Goal: Information Seeking & Learning: Learn about a topic

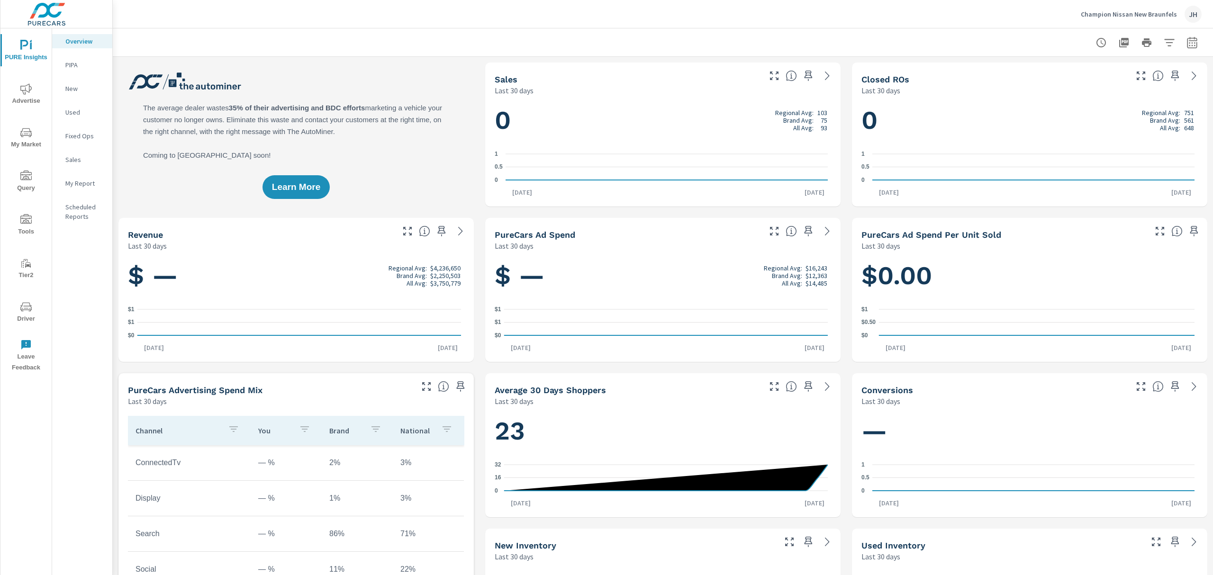
click at [25, 135] on icon "nav menu" at bounding box center [25, 132] width 11 height 9
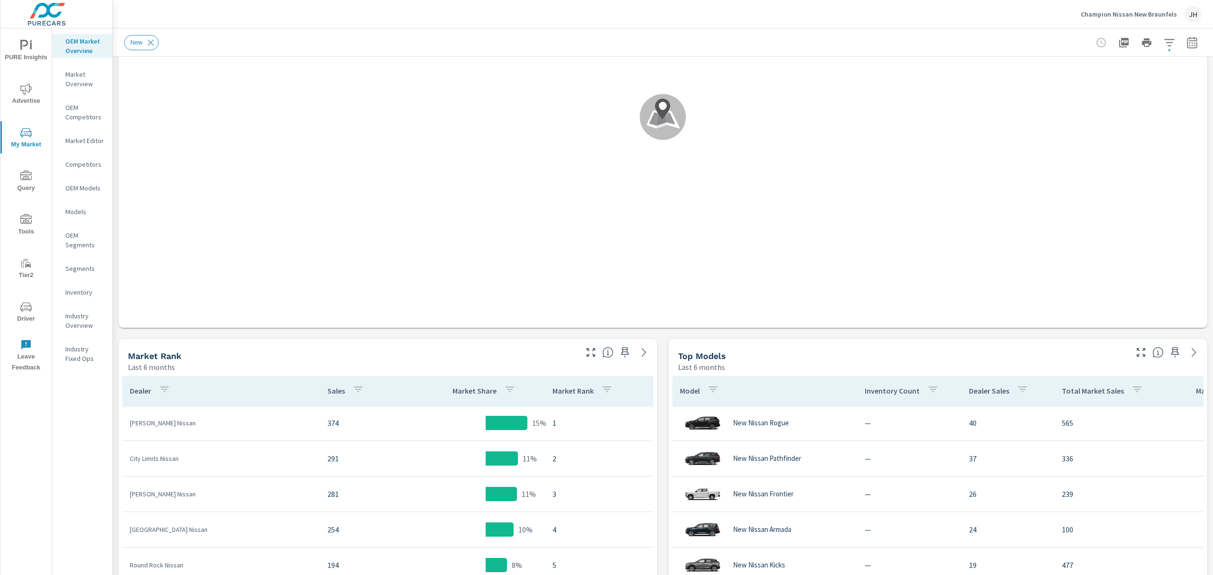
scroll to position [253, 0]
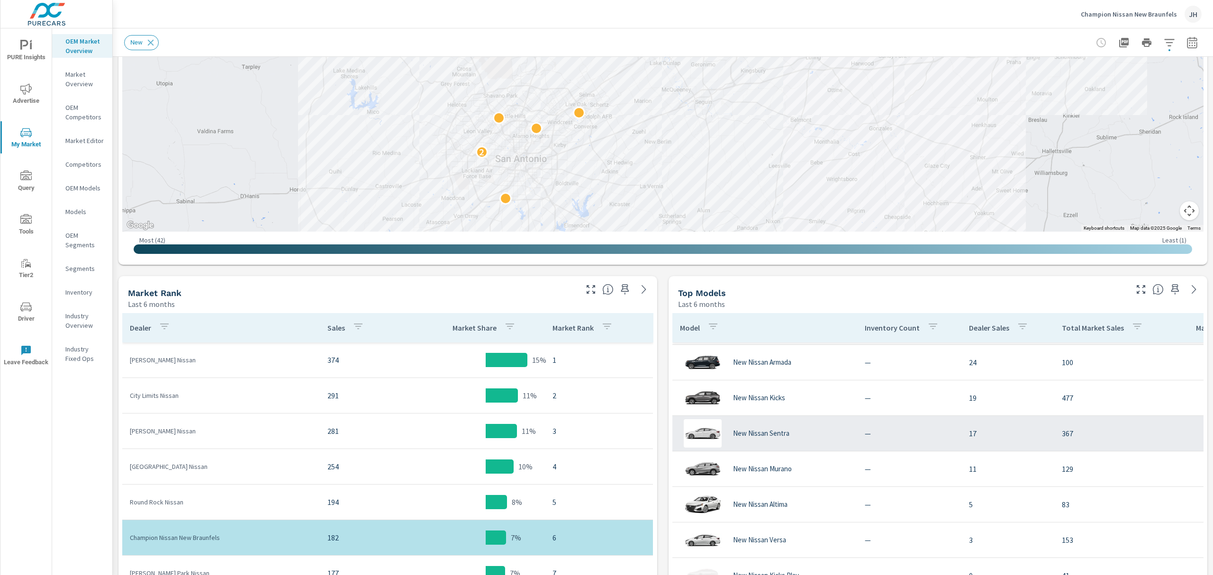
scroll to position [126, 0]
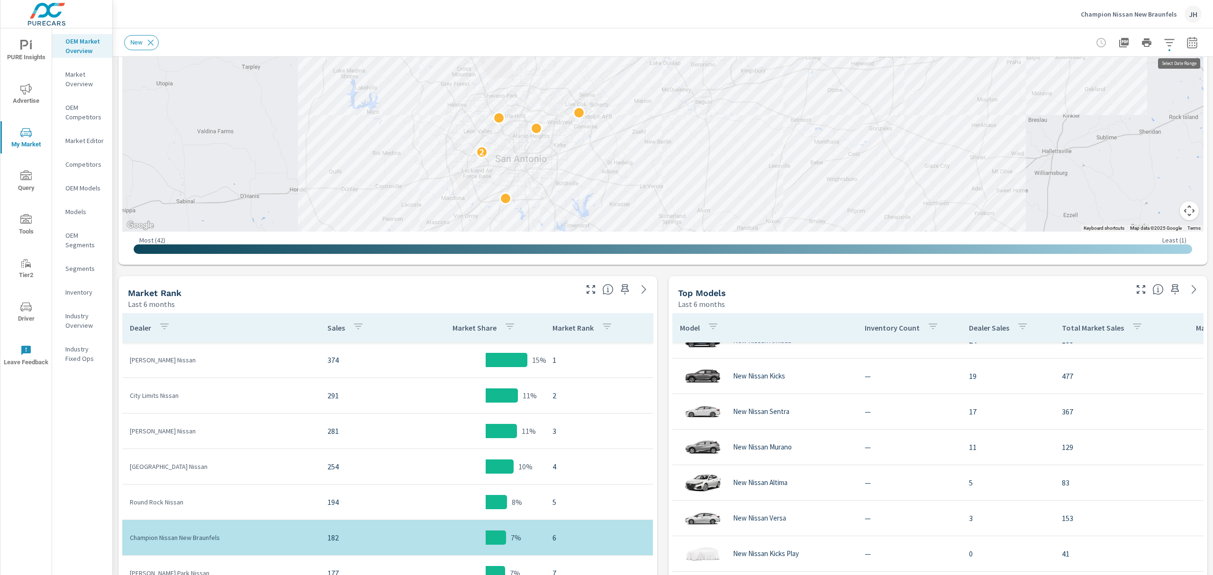
click at [1189, 43] on icon "button" at bounding box center [1192, 44] width 6 height 4
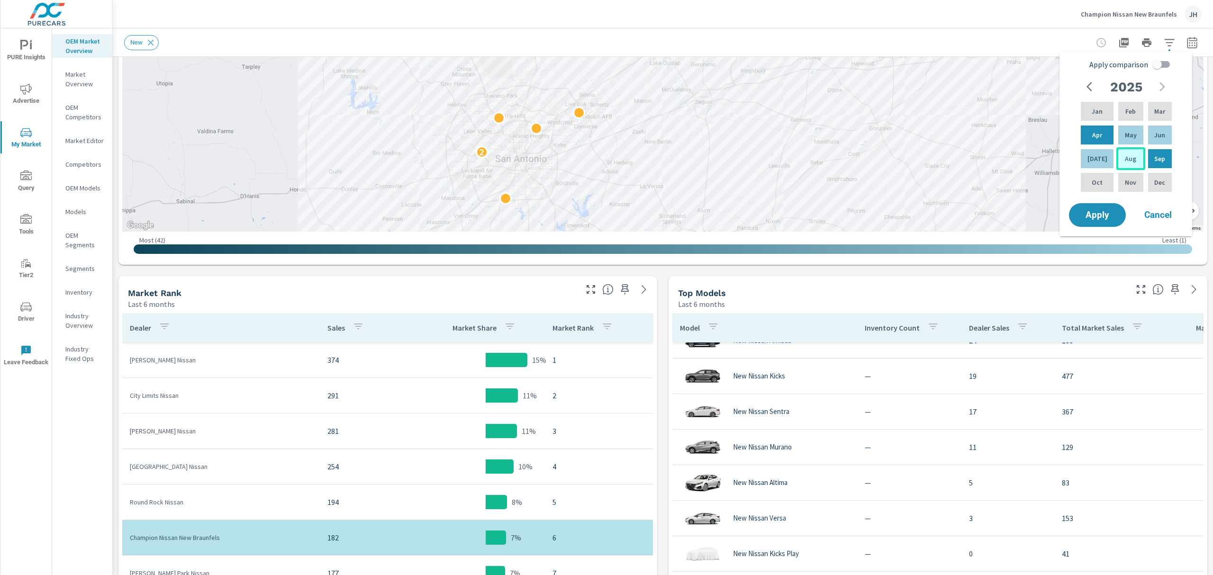
click at [1126, 159] on p "Aug" at bounding box center [1130, 158] width 11 height 9
click at [1128, 163] on p "Aug" at bounding box center [1130, 158] width 11 height 9
drag, startPoint x: 1158, startPoint y: 160, endPoint x: 1128, endPoint y: 160, distance: 29.9
click at [1128, 160] on div "Jan Feb Mar Apr May Jun Jul Aug Sep Oct Nov Dec" at bounding box center [1126, 147] width 95 height 94
click at [1127, 157] on p "Aug" at bounding box center [1130, 158] width 11 height 9
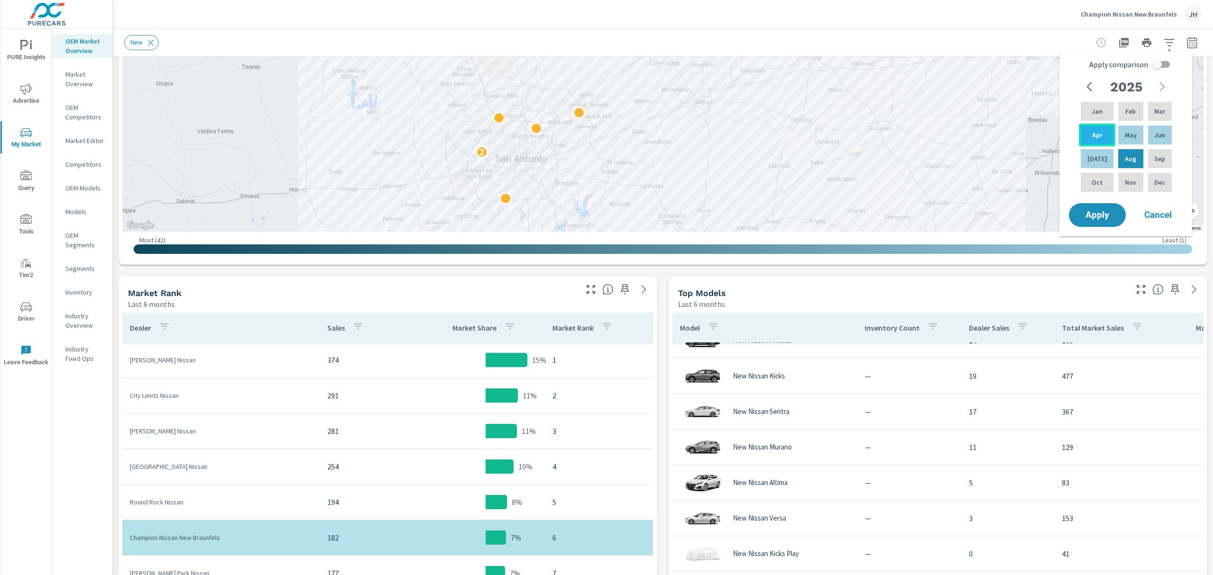
click at [1093, 133] on p "Apr" at bounding box center [1097, 134] width 10 height 9
click at [1133, 129] on div "May" at bounding box center [1131, 135] width 28 height 23
click at [1054, 289] on div "Top Models" at bounding box center [902, 293] width 448 height 11
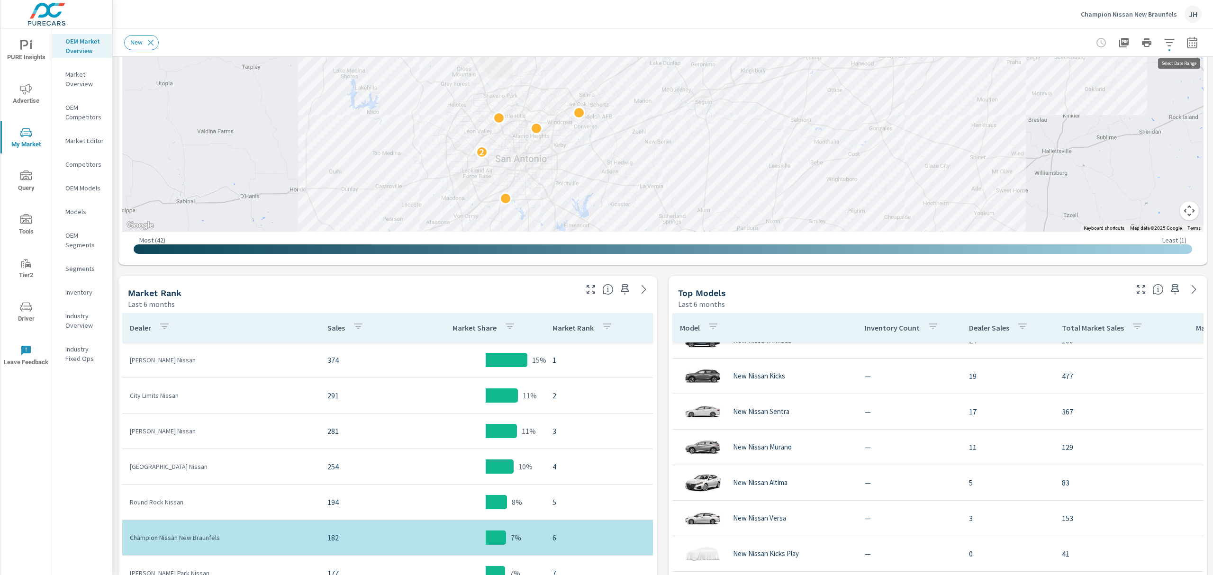
click at [1189, 43] on icon "button" at bounding box center [1192, 44] width 6 height 4
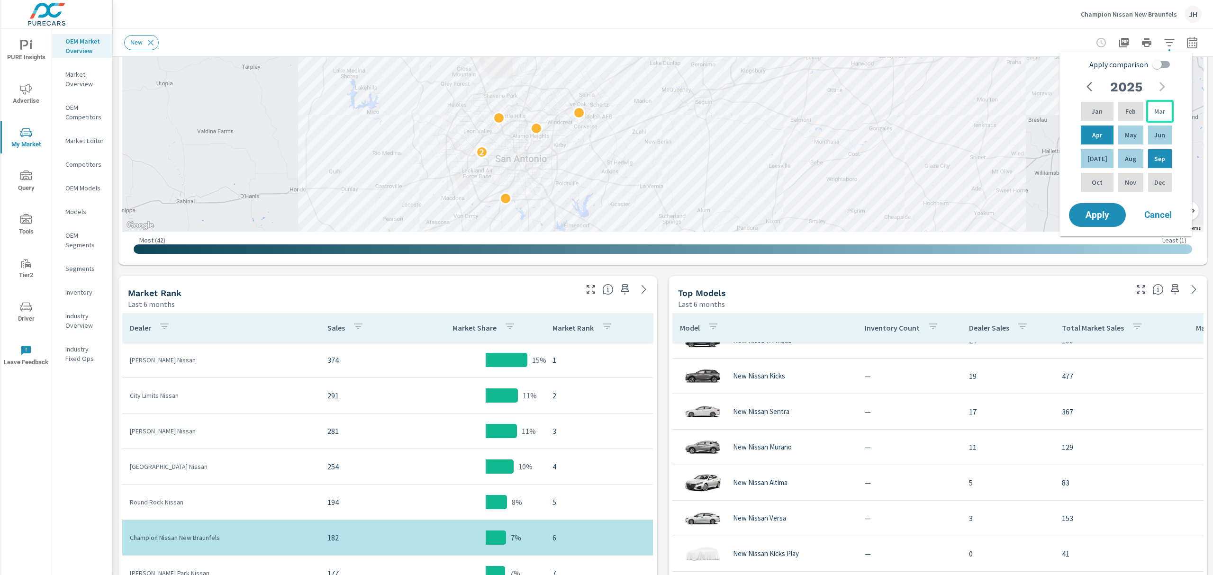
click at [1161, 111] on p "Mar" at bounding box center [1159, 111] width 11 height 9
click at [1125, 154] on p "Aug" at bounding box center [1130, 158] width 11 height 9
click at [1133, 158] on div "Aug" at bounding box center [1131, 158] width 28 height 23
click at [1128, 159] on p "Aug" at bounding box center [1130, 158] width 11 height 9
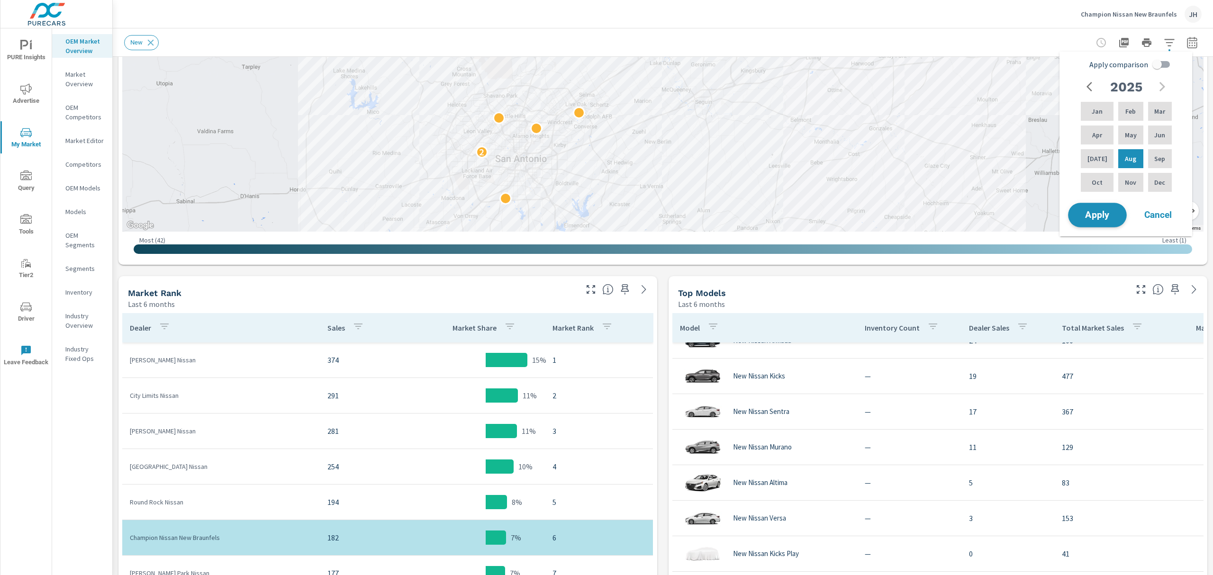
click at [1107, 215] on span "Apply" at bounding box center [1097, 215] width 39 height 9
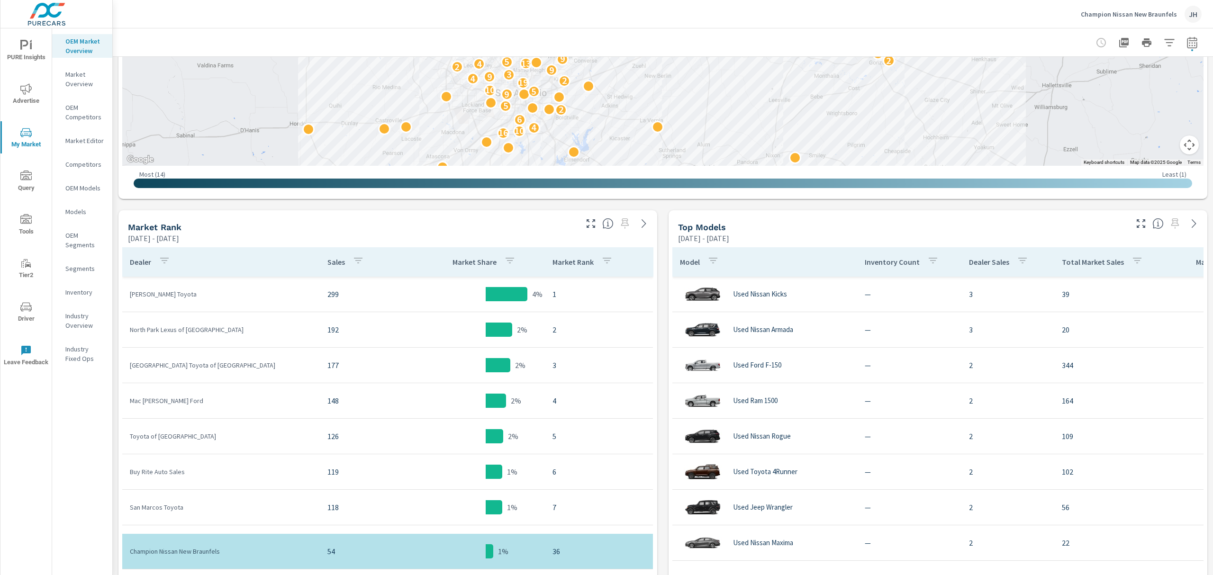
scroll to position [329, 0]
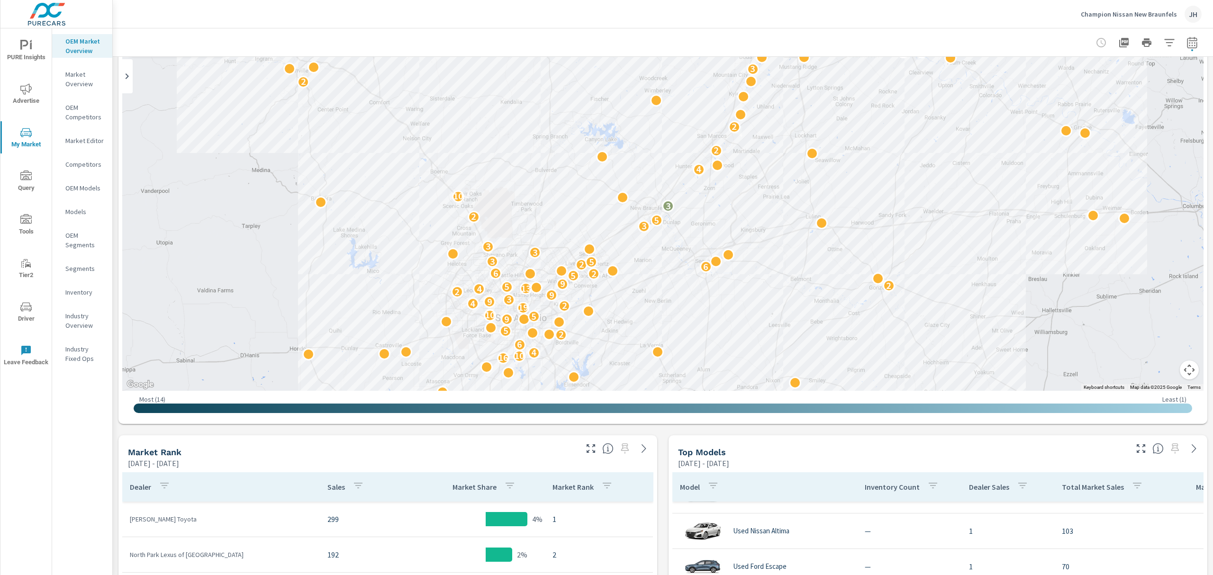
scroll to position [80, 0]
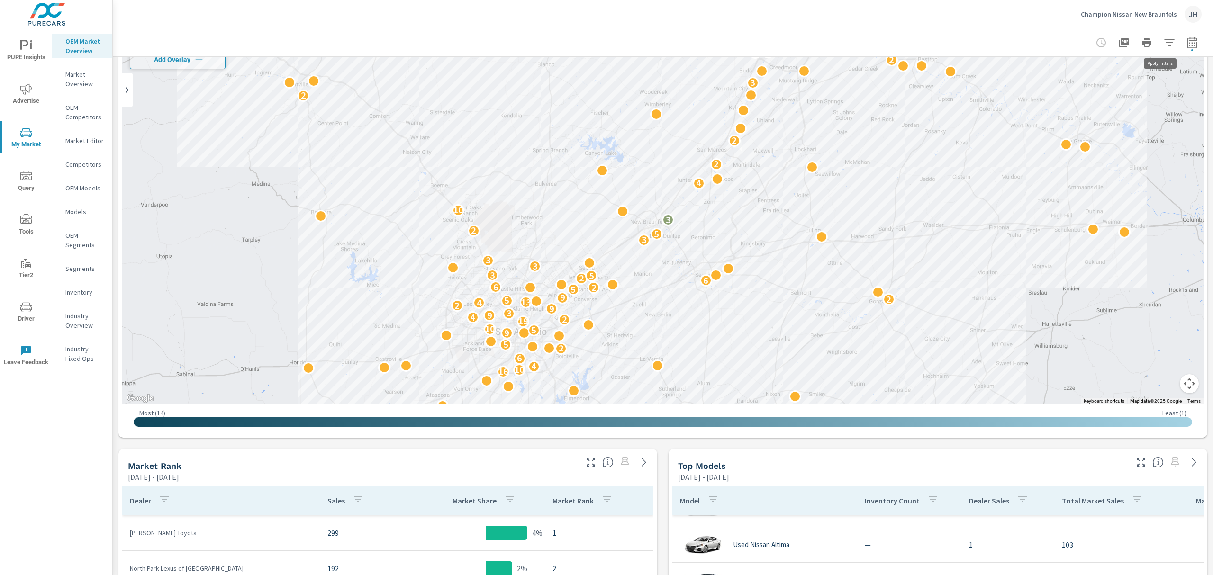
click at [1164, 38] on icon "button" at bounding box center [1169, 42] width 11 height 11
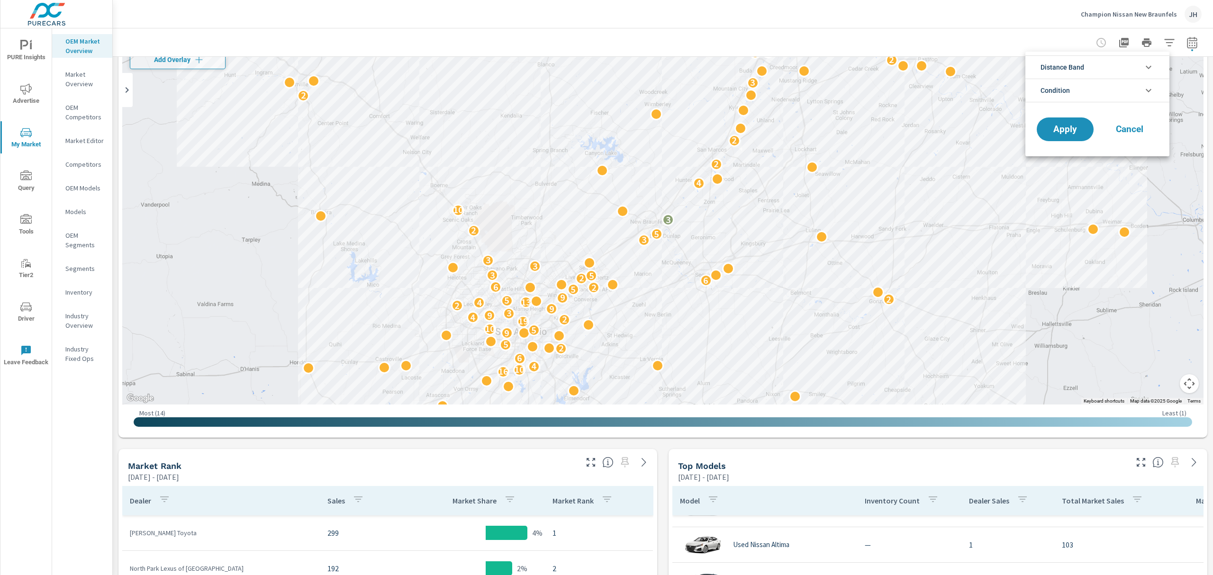
click at [1159, 38] on div at bounding box center [606, 287] width 1213 height 575
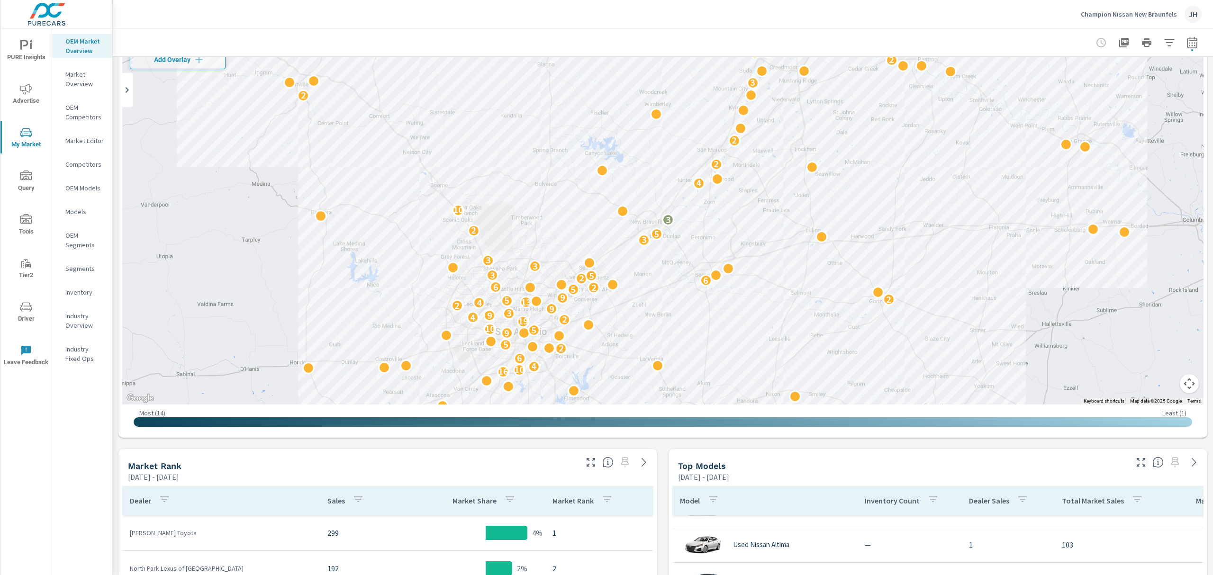
click at [1190, 41] on button "button" at bounding box center [1192, 42] width 19 height 19
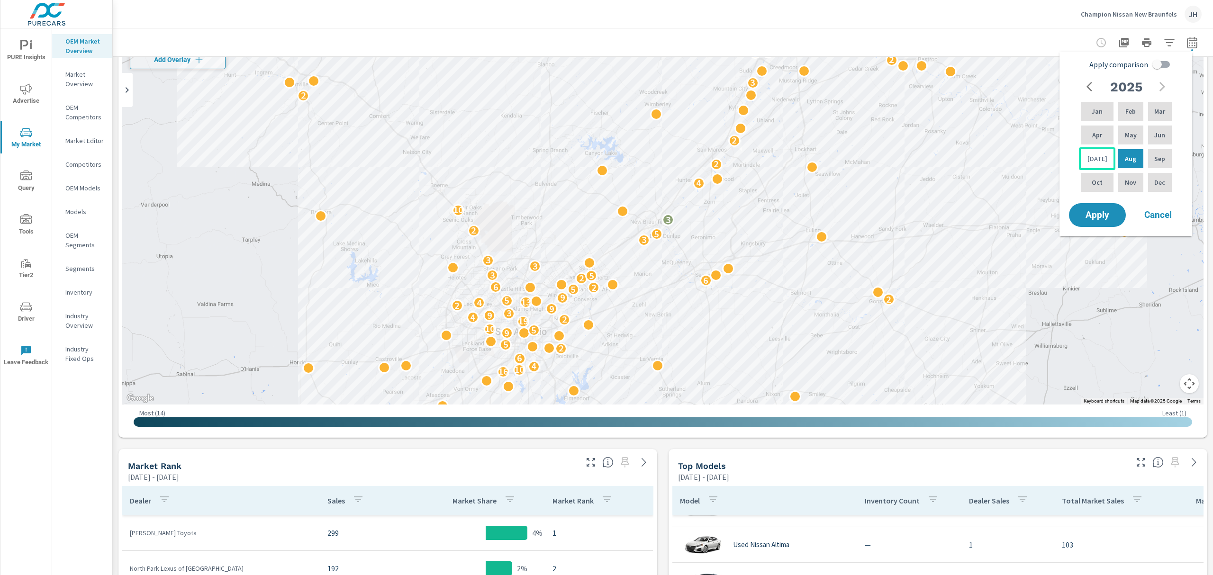
click at [1104, 158] on div "Jul" at bounding box center [1097, 158] width 36 height 23
click at [1100, 213] on span "Apply" at bounding box center [1097, 215] width 39 height 9
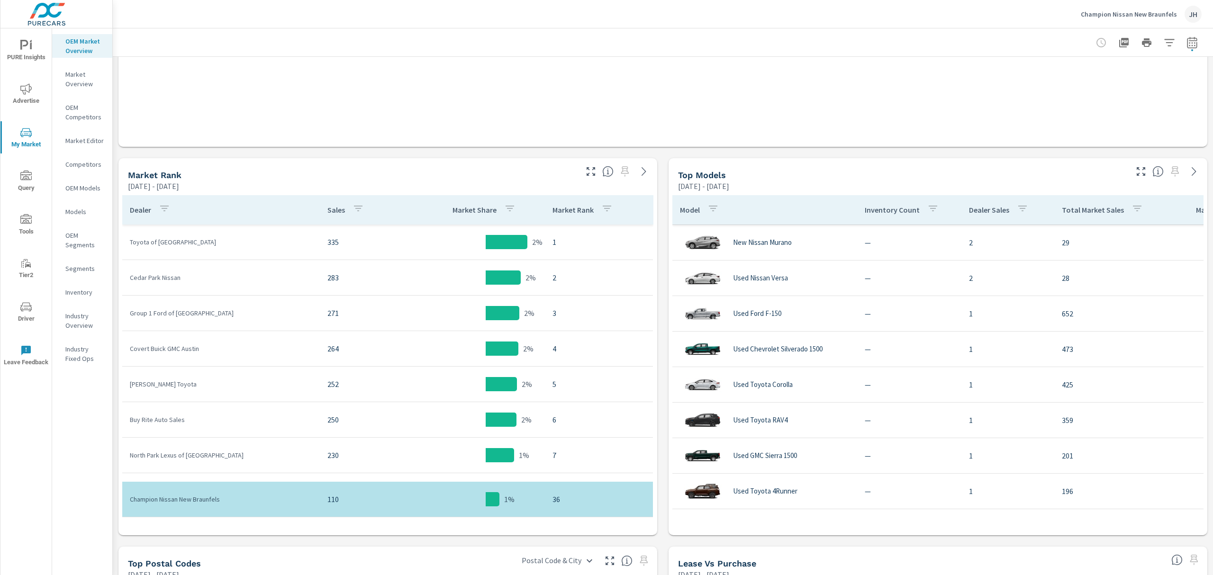
scroll to position [378, 0]
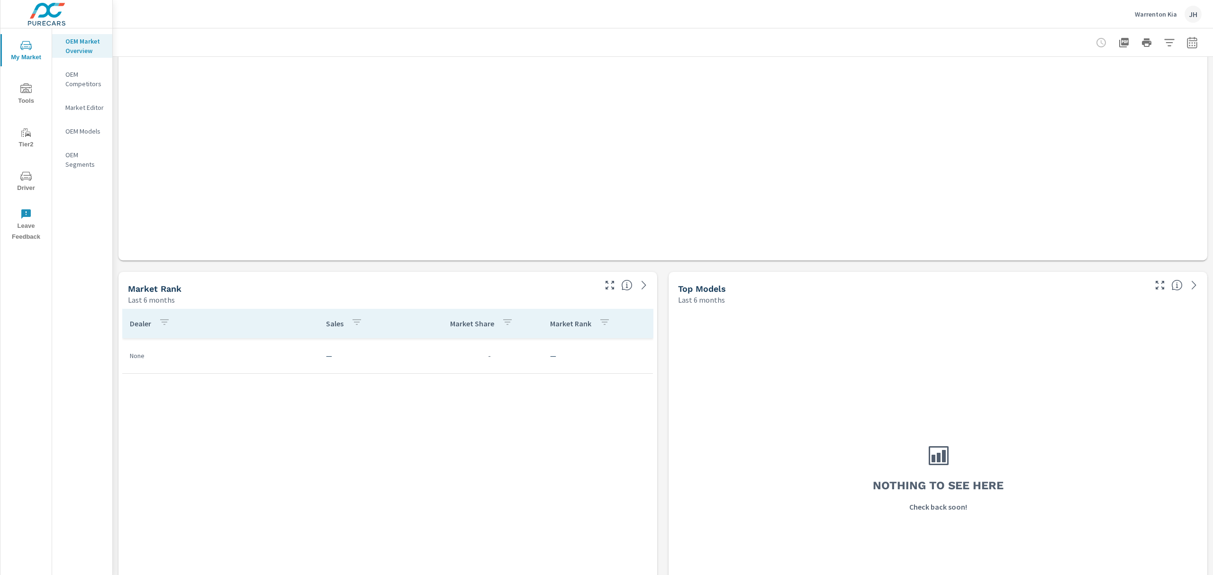
scroll to position [259, 0]
click at [76, 77] on p "OEM Competitors" at bounding box center [84, 79] width 39 height 19
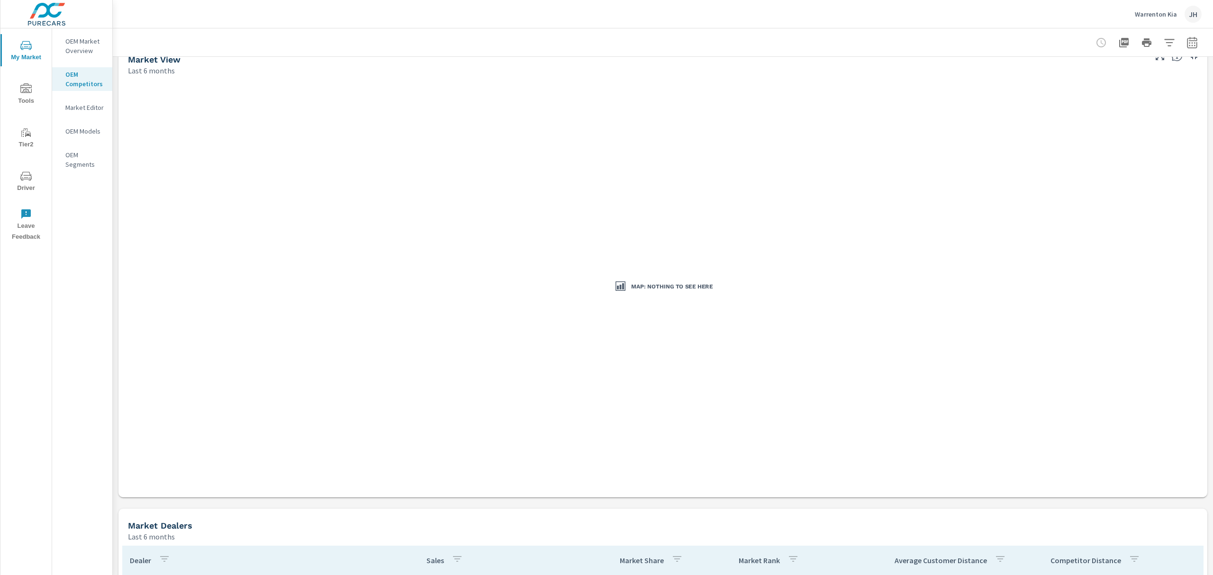
scroll to position [14, 0]
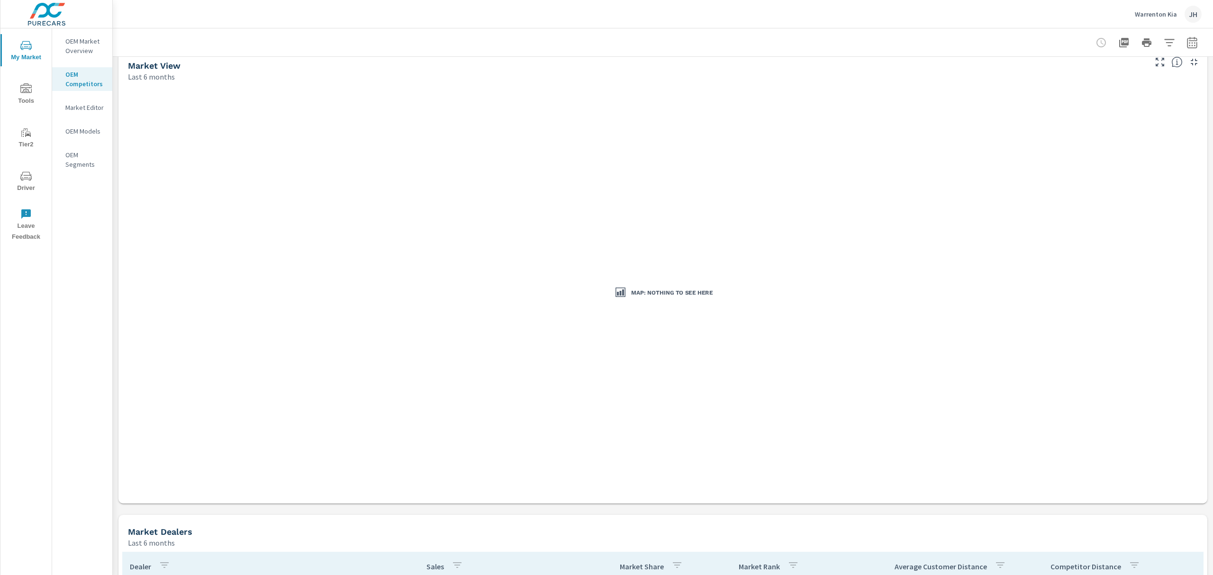
click at [77, 40] on p "OEM Market Overview" at bounding box center [84, 45] width 39 height 19
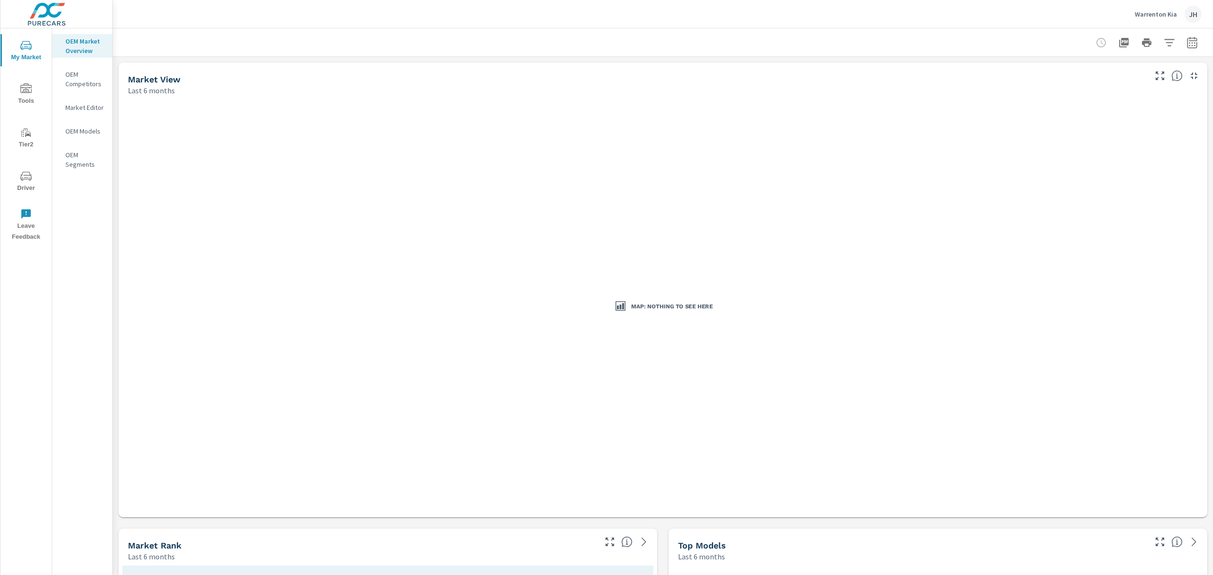
click at [85, 245] on div "OEM Market Overview OEM Competitors Market Editor OEM Models OEM Segments" at bounding box center [82, 301] width 60 height 547
click at [24, 90] on icon "nav menu" at bounding box center [25, 88] width 11 height 11
click at [76, 78] on p "OEM Competitors" at bounding box center [84, 79] width 39 height 19
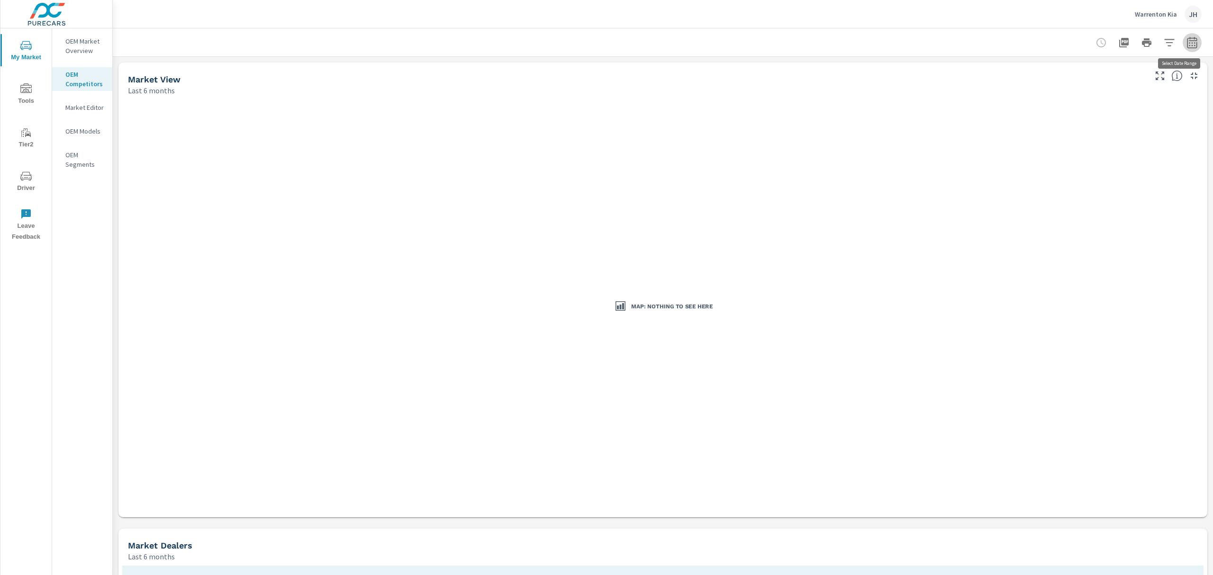
click at [1187, 41] on icon "button" at bounding box center [1192, 42] width 11 height 11
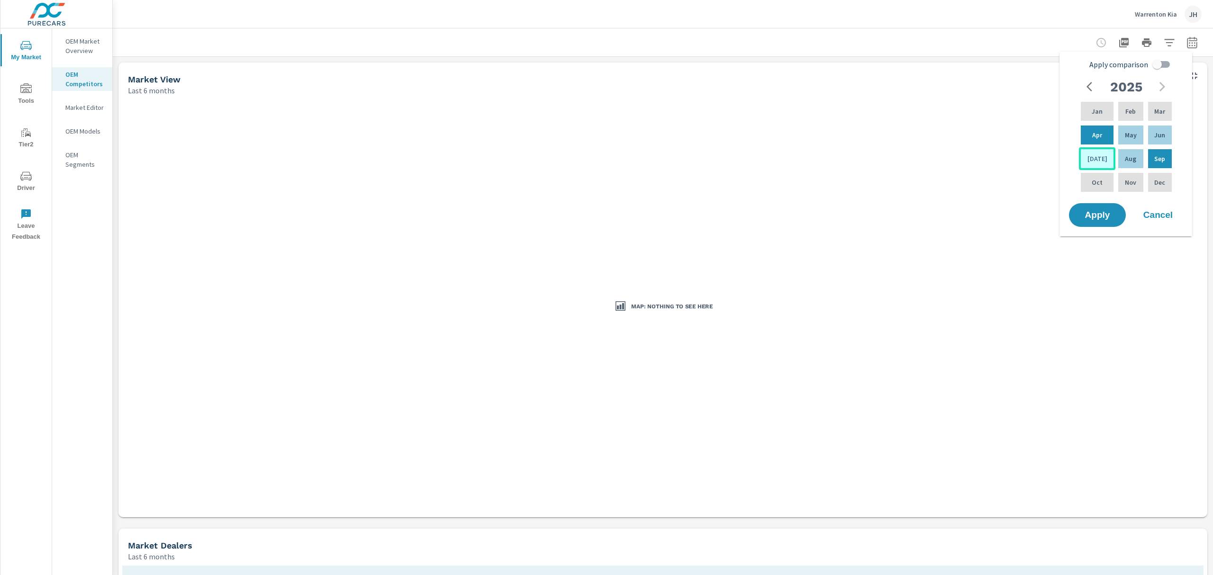
click at [1089, 154] on div "[DATE]" at bounding box center [1097, 158] width 36 height 23
click at [1100, 213] on span "Apply" at bounding box center [1097, 215] width 39 height 9
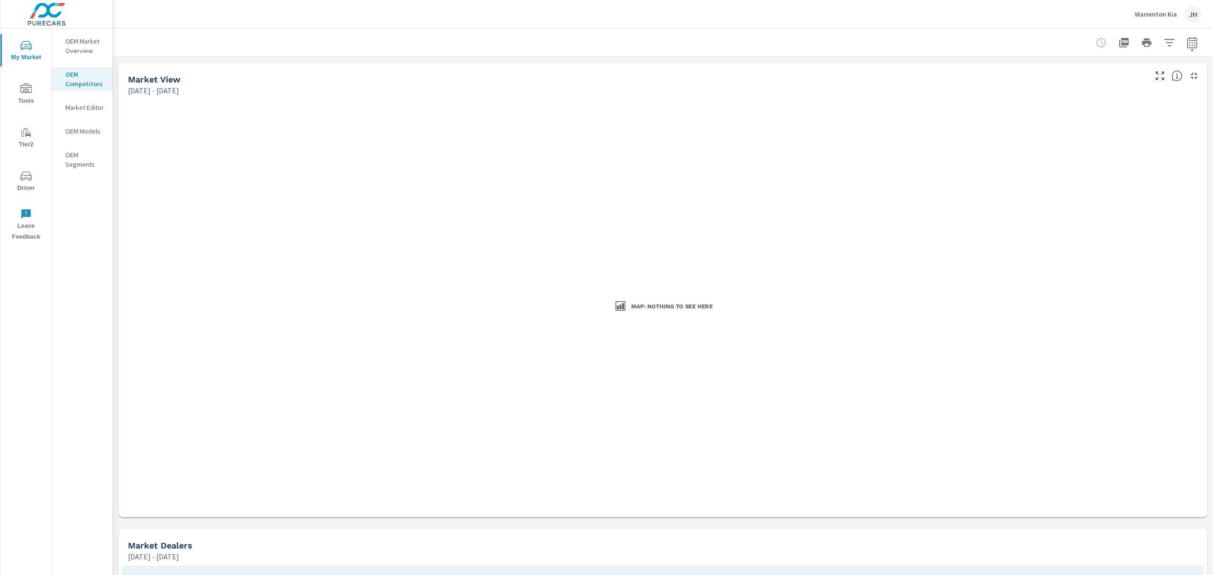
click at [78, 43] on p "OEM Market Overview" at bounding box center [84, 45] width 39 height 19
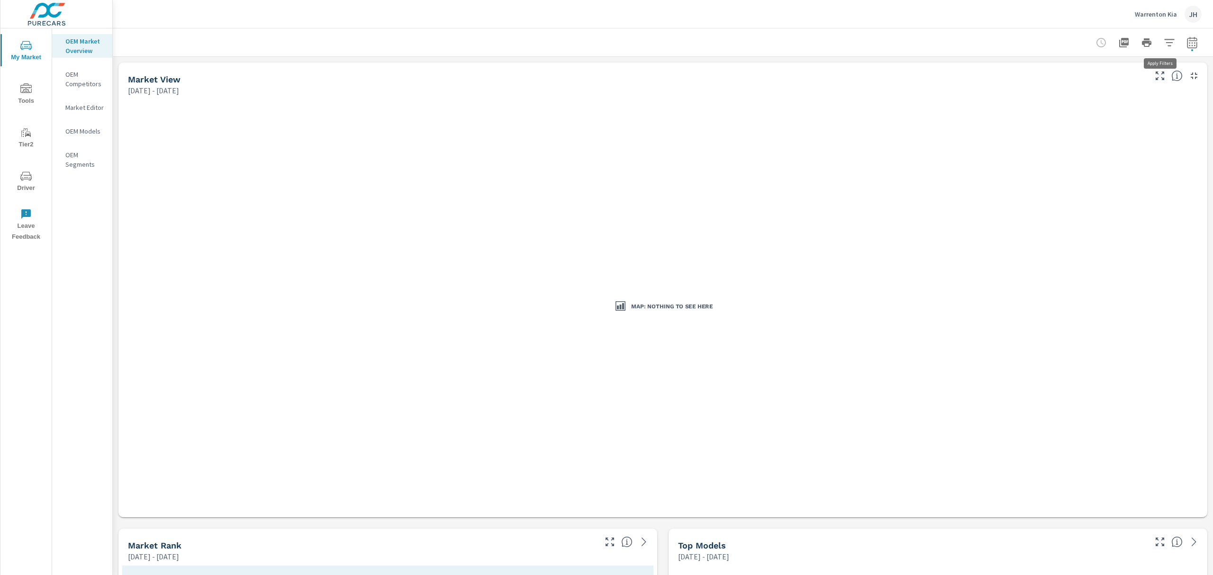
click at [1164, 39] on icon "button" at bounding box center [1169, 42] width 10 height 7
click at [1039, 25] on div at bounding box center [606, 287] width 1213 height 575
click at [74, 80] on p "OEM Competitors" at bounding box center [84, 79] width 39 height 19
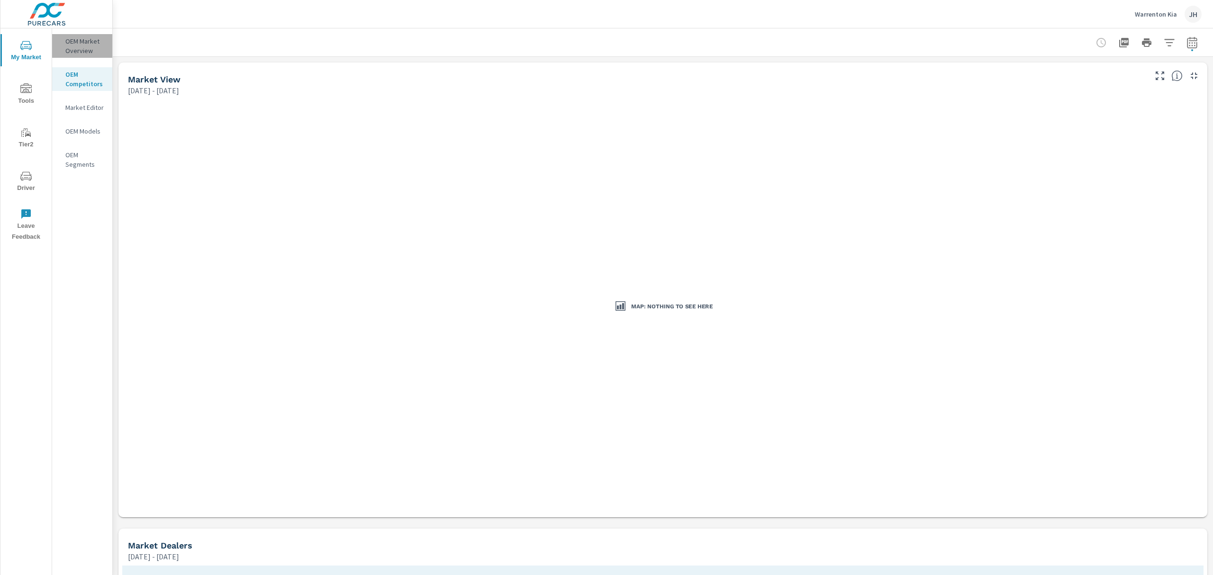
click at [79, 40] on p "OEM Market Overview" at bounding box center [84, 45] width 39 height 19
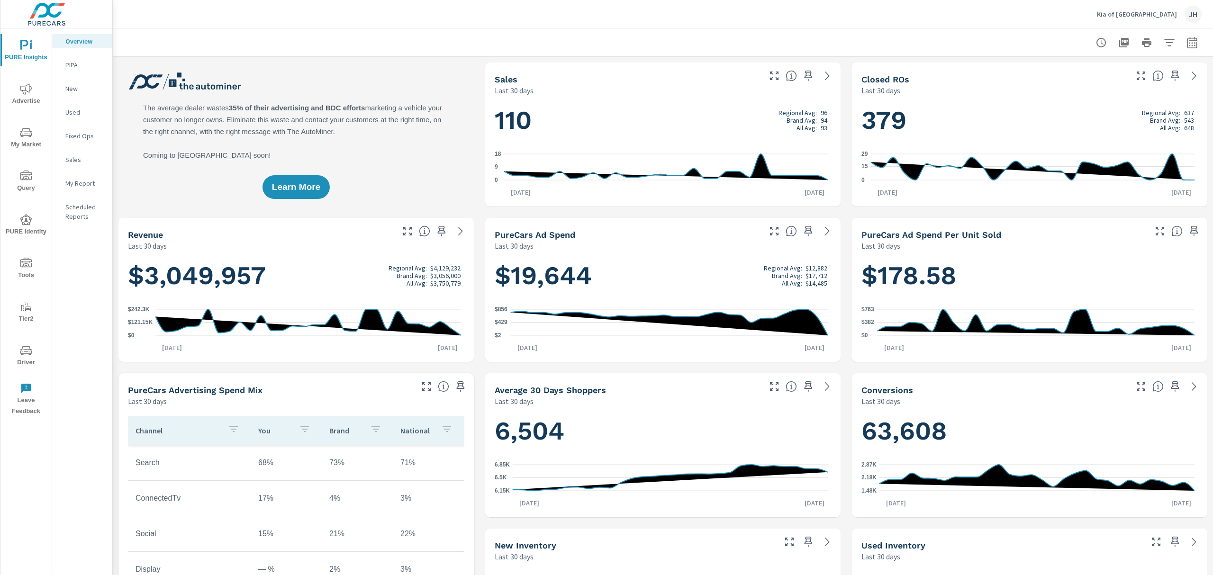
click at [23, 131] on icon "nav menu" at bounding box center [25, 132] width 11 height 11
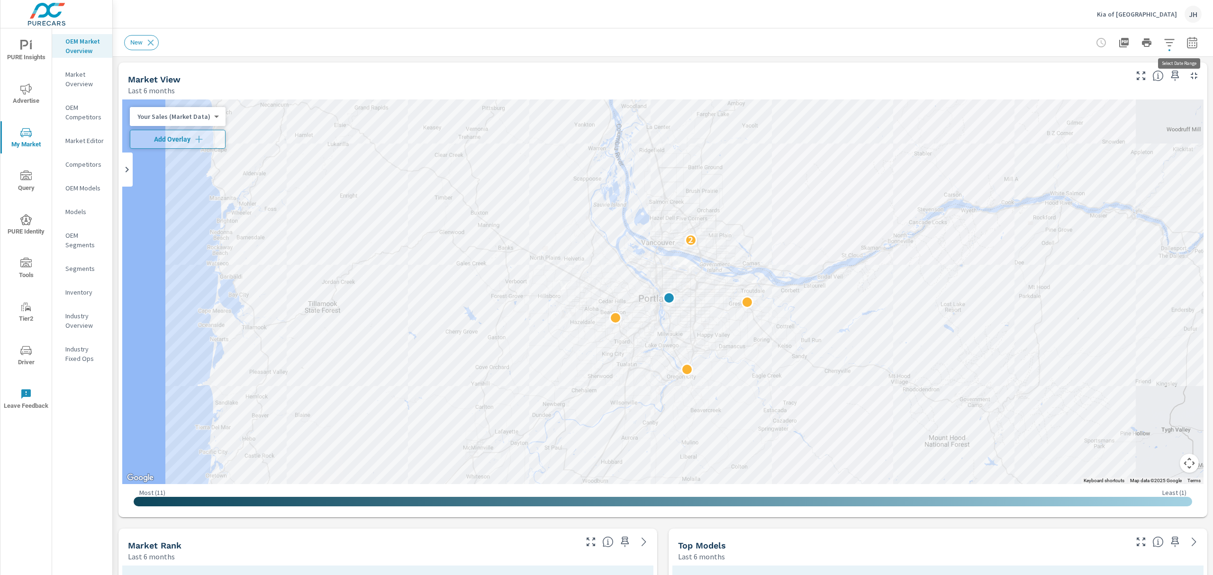
click at [1189, 45] on icon "button" at bounding box center [1192, 44] width 6 height 4
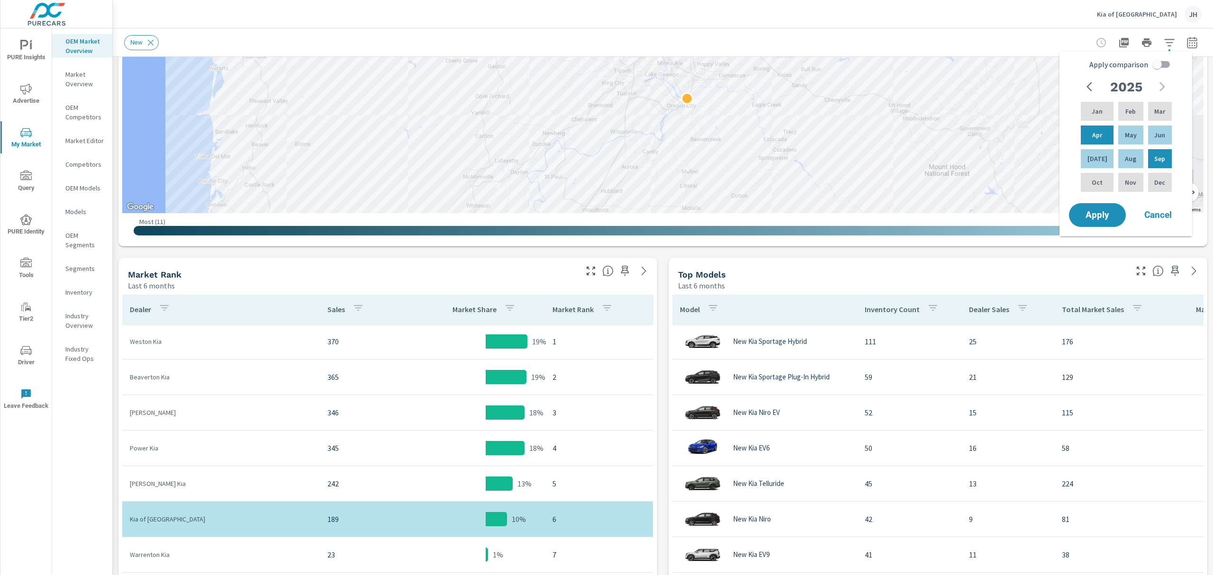
scroll to position [300, 0]
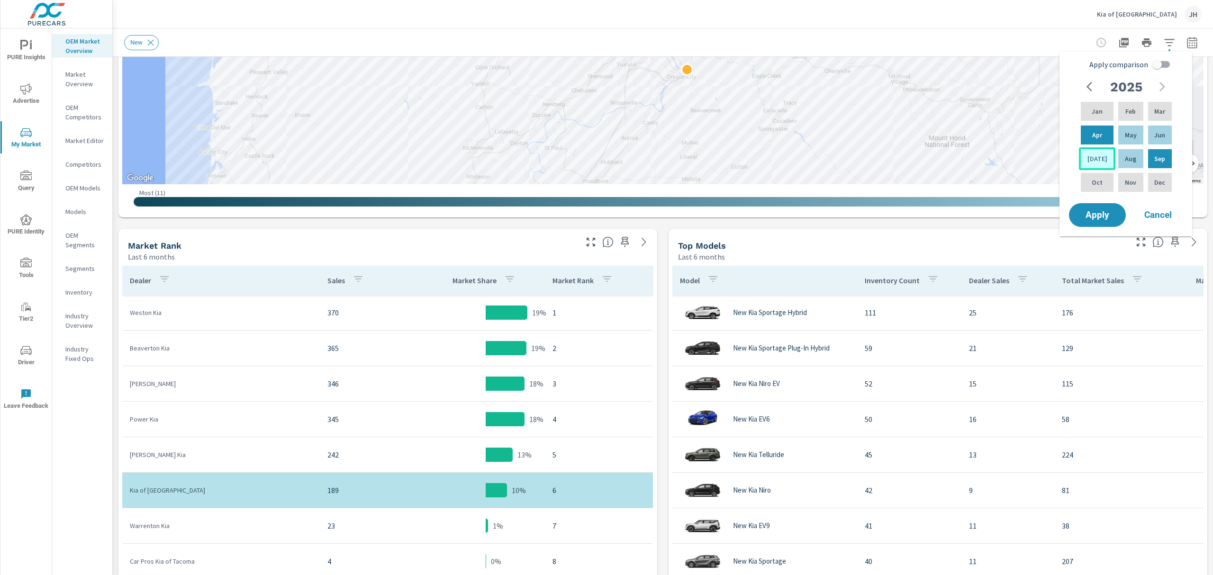
click at [1093, 155] on p "Jul" at bounding box center [1098, 158] width 20 height 9
click at [1096, 211] on span "Apply" at bounding box center [1097, 215] width 39 height 9
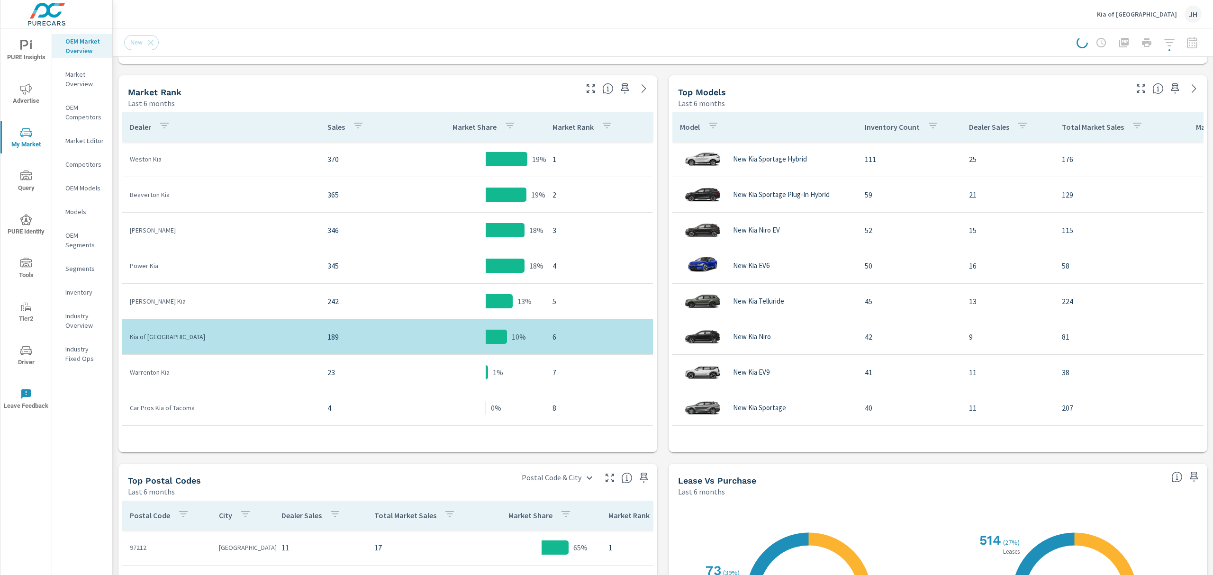
scroll to position [449, 0]
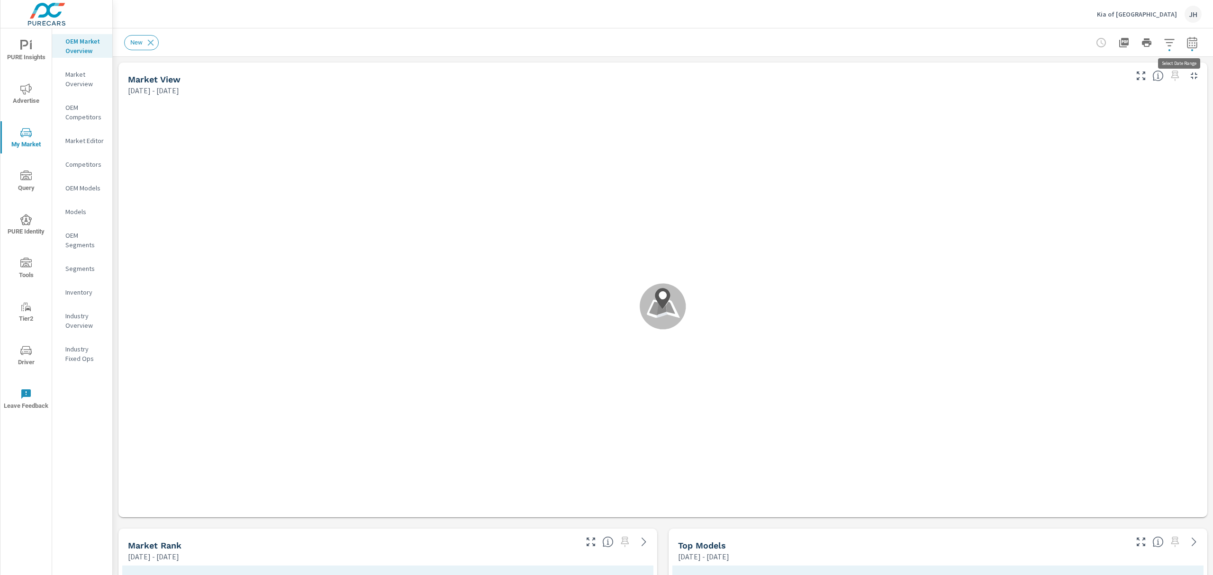
click at [1187, 44] on icon "button" at bounding box center [1192, 41] width 10 height 11
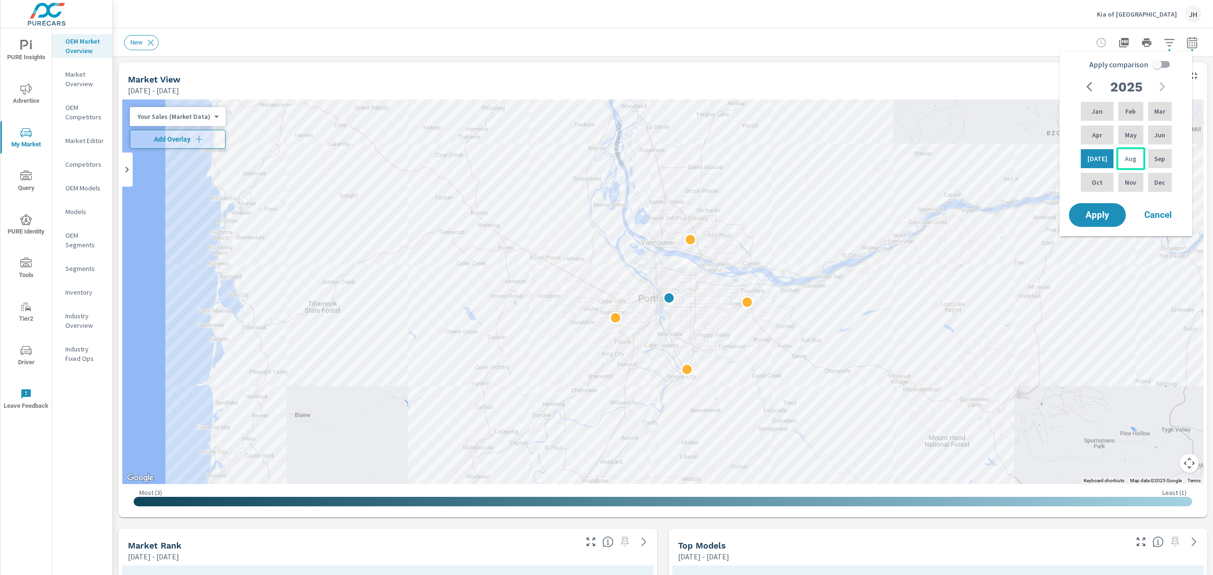
click at [1127, 154] on p "Aug" at bounding box center [1130, 158] width 11 height 9
click at [1100, 213] on span "Apply" at bounding box center [1097, 215] width 39 height 9
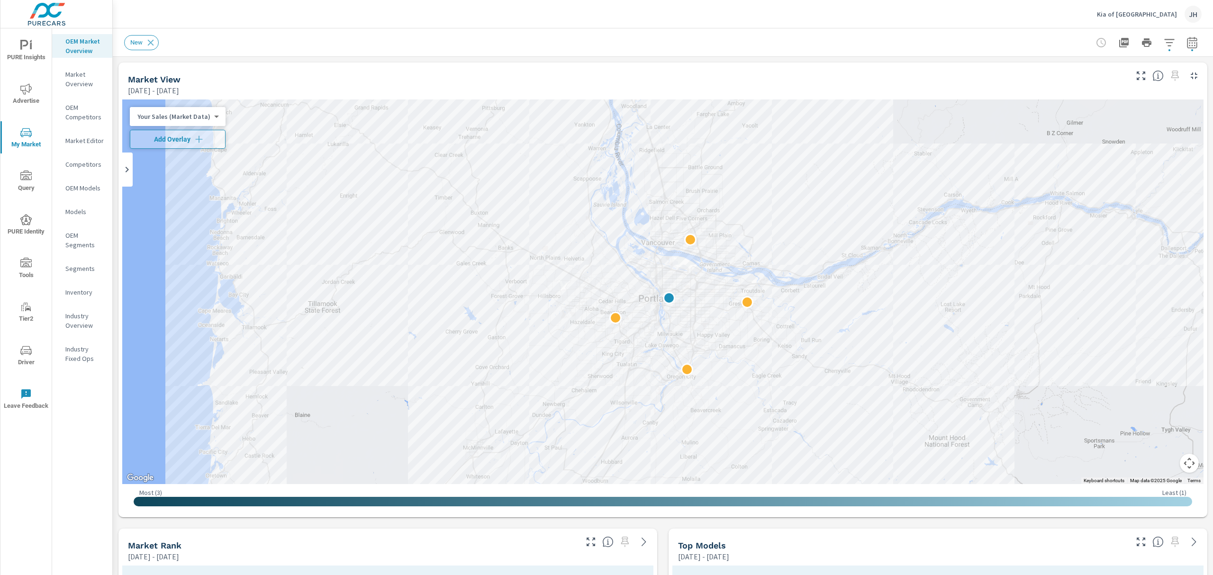
click at [1187, 38] on icon "button" at bounding box center [1192, 41] width 10 height 11
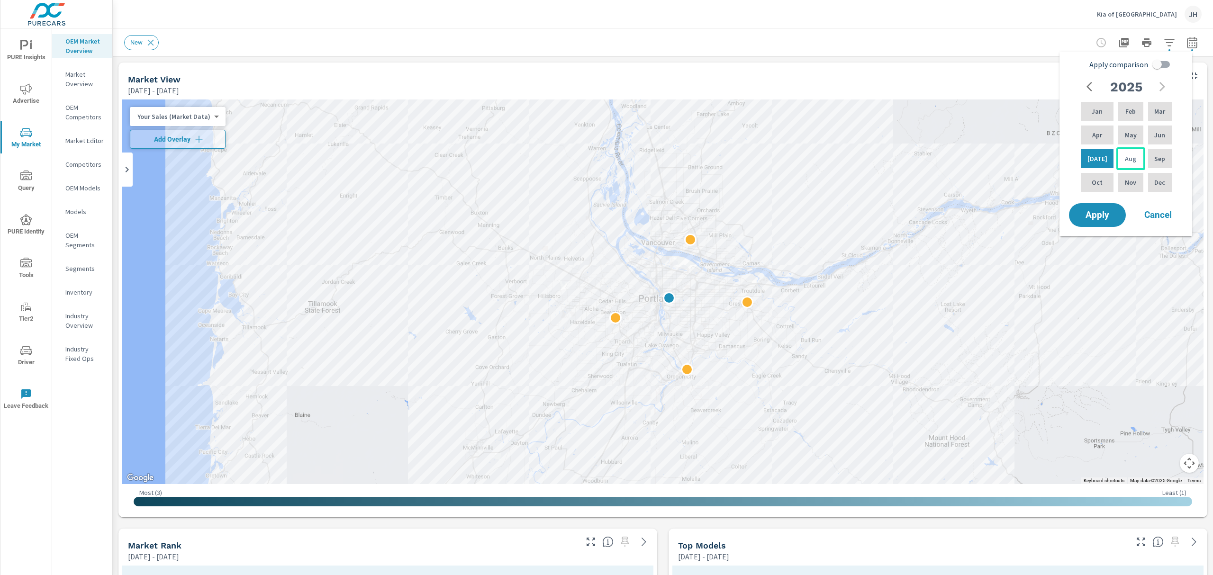
click at [1127, 158] on p "Aug" at bounding box center [1130, 158] width 11 height 9
click at [1098, 211] on span "Apply" at bounding box center [1097, 215] width 39 height 9
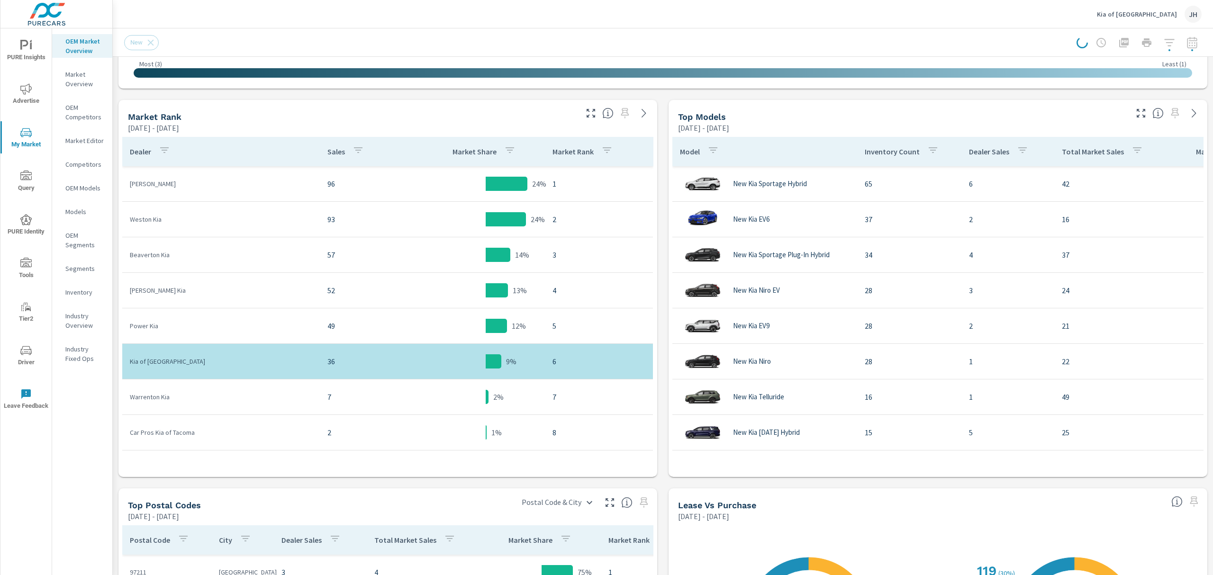
scroll to position [458, 0]
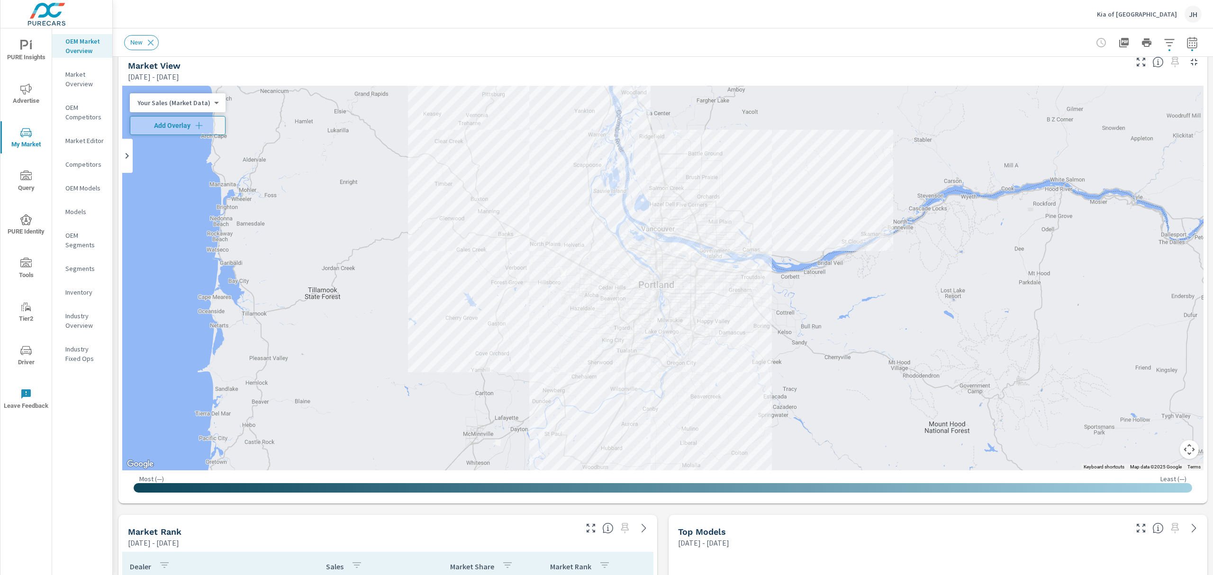
scroll to position [10, 0]
